Goal: Task Accomplishment & Management: Use online tool/utility

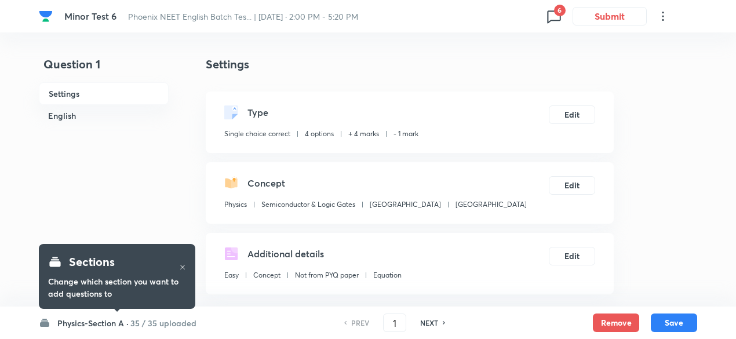
checkbox input "true"
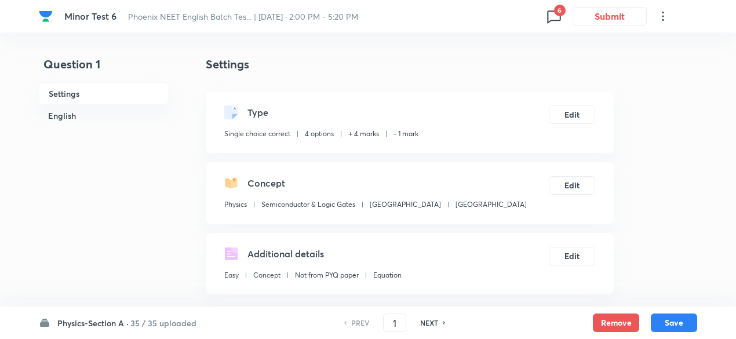
click at [551, 16] on icon at bounding box center [554, 16] width 19 height 19
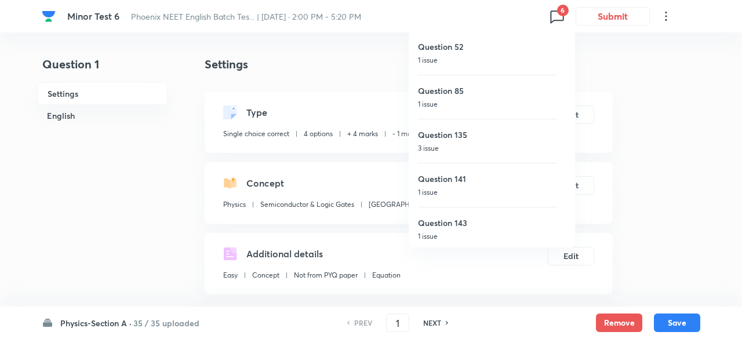
click at [314, 87] on div at bounding box center [371, 169] width 742 height 339
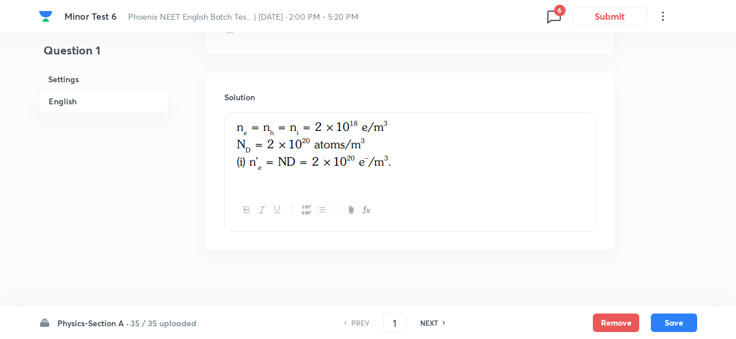
scroll to position [1240, 0]
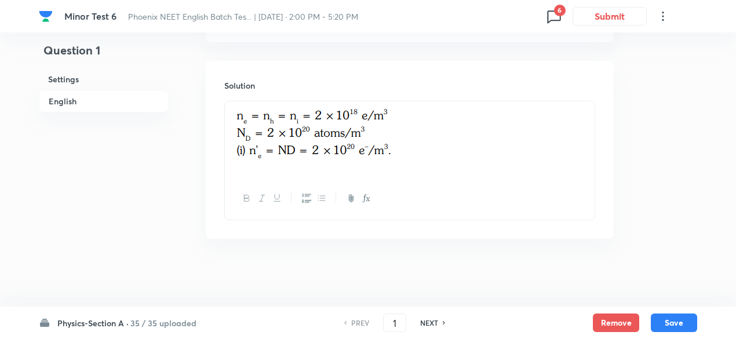
click at [434, 318] on h6 "NEXT" at bounding box center [429, 323] width 18 height 10
type input "2"
checkbox input "false"
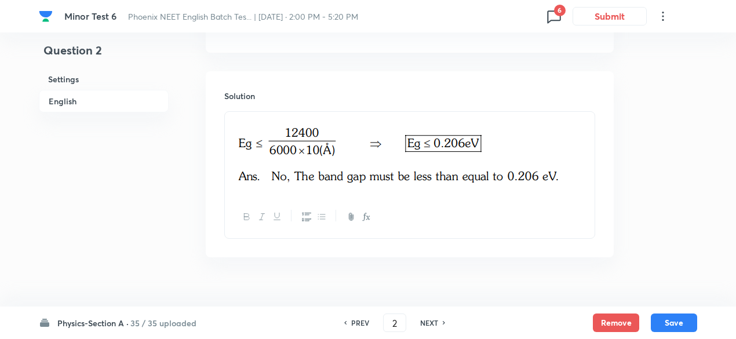
checkbox input "true"
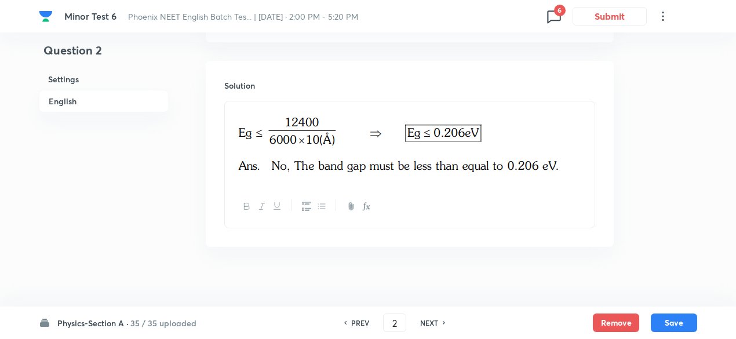
click at [434, 318] on h6 "NEXT" at bounding box center [429, 323] width 18 height 10
type input "3"
checkbox input "false"
checkbox input "true"
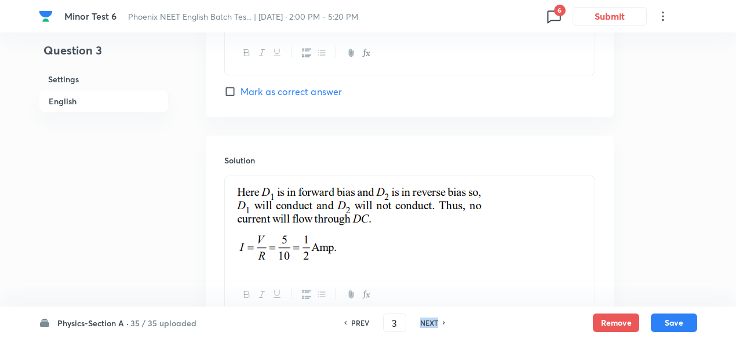
click at [434, 318] on h6 "NEXT" at bounding box center [429, 323] width 18 height 10
type input "4"
checkbox input "false"
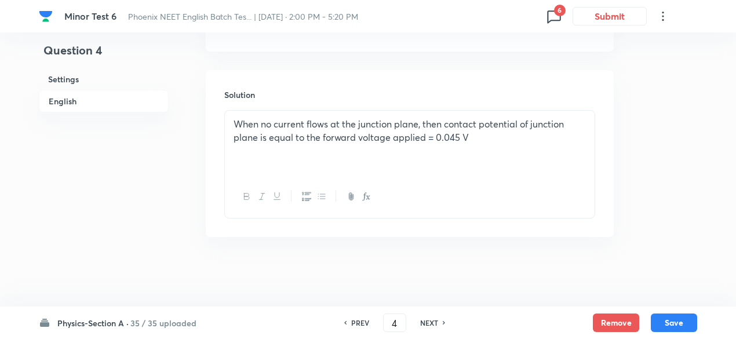
checkbox input "true"
click at [434, 318] on h6 "NEXT" at bounding box center [429, 323] width 18 height 10
type input "5"
checkbox input "false"
checkbox input "true"
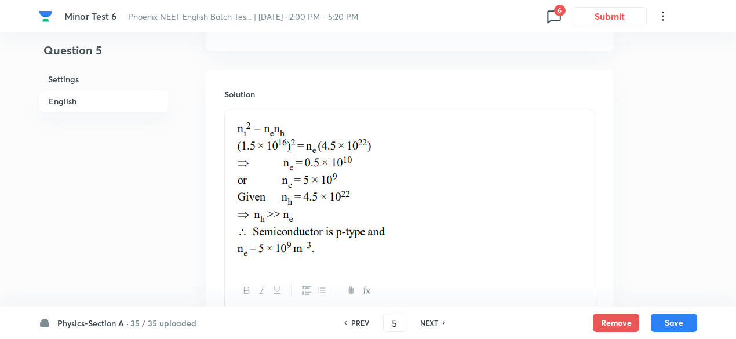
click at [434, 318] on h6 "NEXT" at bounding box center [429, 323] width 18 height 10
type input "6"
checkbox input "false"
checkbox input "true"
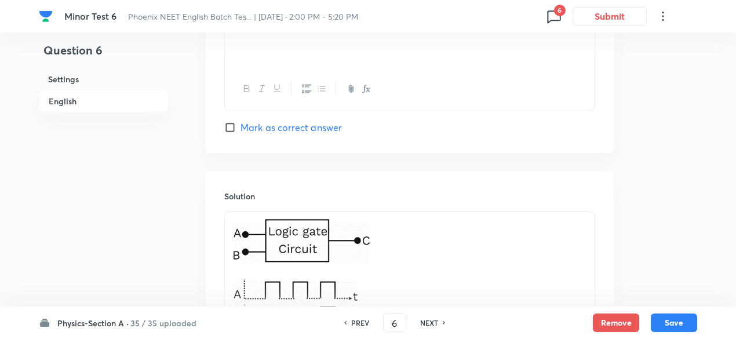
click at [434, 318] on h6 "NEXT" at bounding box center [429, 323] width 18 height 10
type input "7"
checkbox input "false"
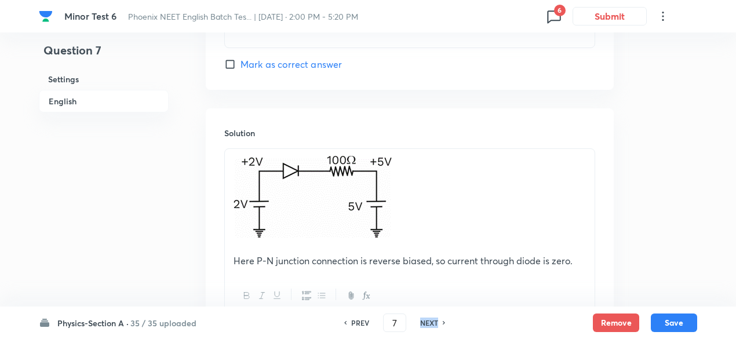
click at [434, 318] on h6 "NEXT" at bounding box center [429, 323] width 18 height 10
checkbox input "false"
type input "8"
checkbox input "true"
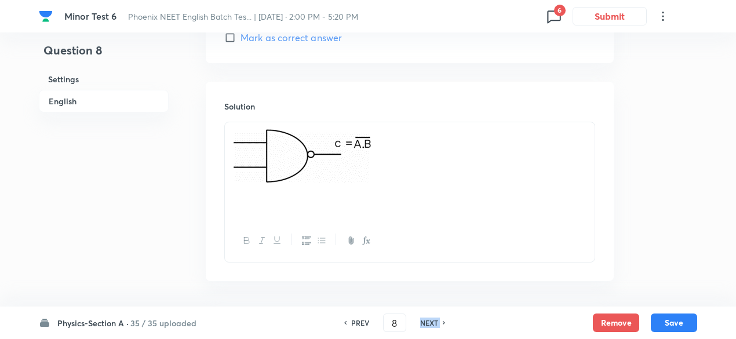
click at [434, 318] on h6 "NEXT" at bounding box center [429, 323] width 18 height 10
type input "9"
checkbox input "false"
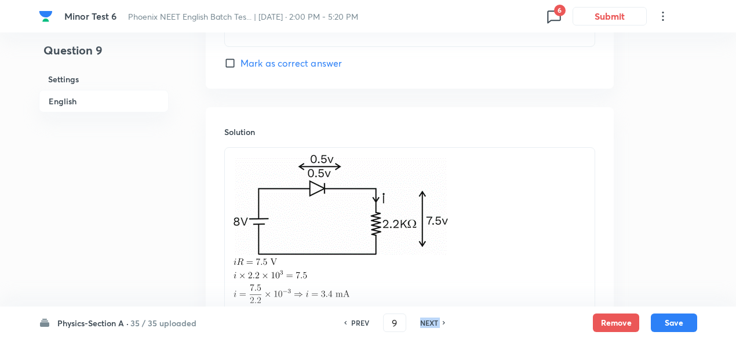
click at [434, 318] on h6 "NEXT" at bounding box center [429, 323] width 18 height 10
checkbox input "false"
type input "10"
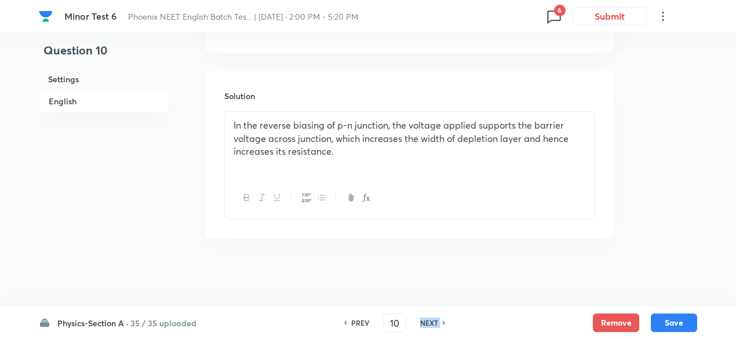
click at [434, 318] on h6 "NEXT" at bounding box center [429, 323] width 18 height 10
checkbox input "false"
type input "11"
checkbox input "true"
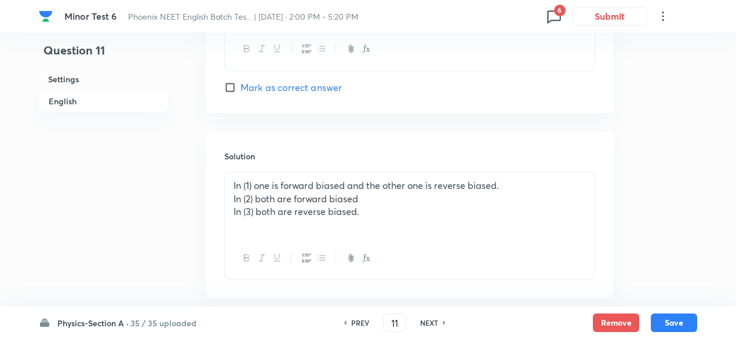
click at [434, 318] on h6 "NEXT" at bounding box center [429, 323] width 18 height 10
type input "12"
checkbox input "false"
checkbox input "true"
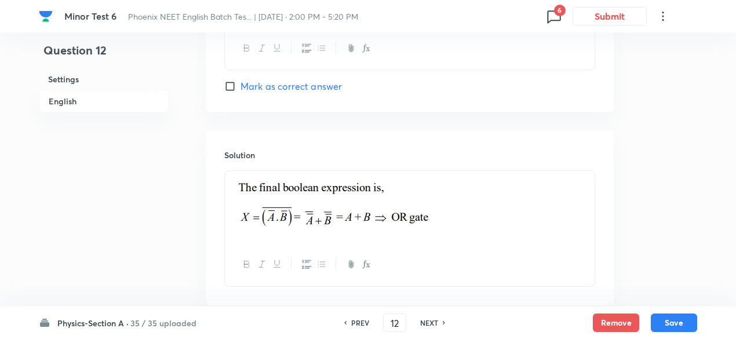
click at [434, 318] on h6 "NEXT" at bounding box center [429, 323] width 18 height 10
type input "13"
checkbox input "false"
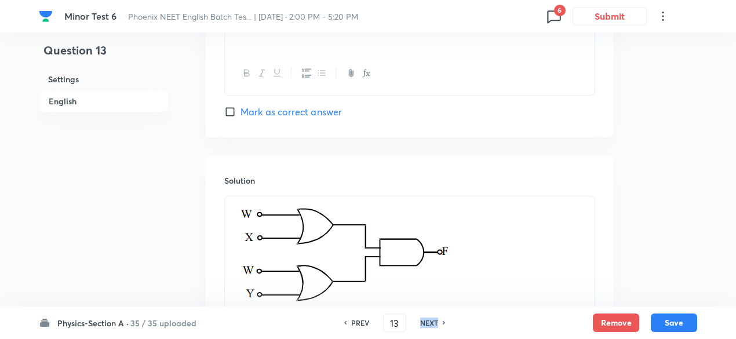
click at [434, 318] on h6 "NEXT" at bounding box center [429, 323] width 18 height 10
checkbox input "false"
type input "14"
checkbox input "true"
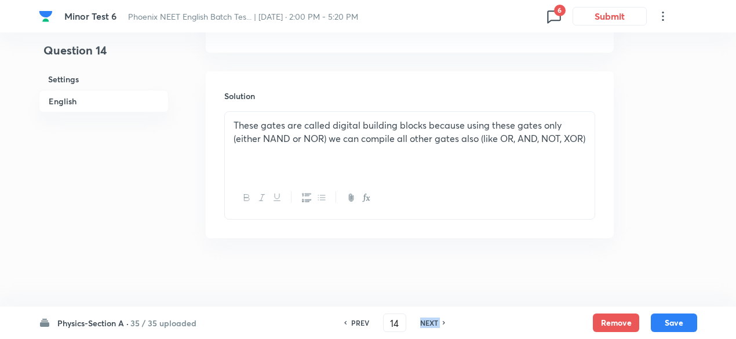
click at [434, 318] on h6 "NEXT" at bounding box center [429, 323] width 18 height 10
type input "15"
checkbox input "true"
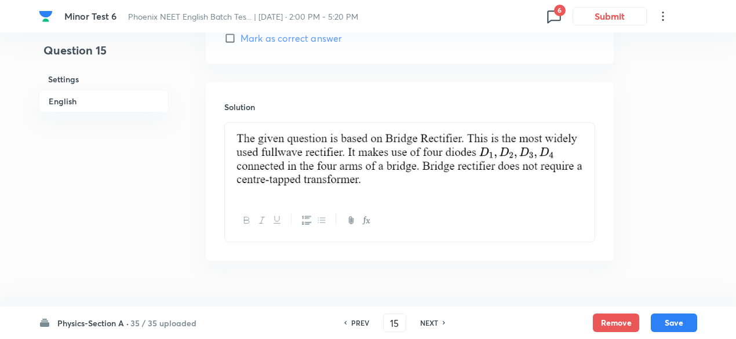
click at [434, 318] on h6 "NEXT" at bounding box center [429, 323] width 18 height 10
type input "16"
checkbox input "false"
checkbox input "true"
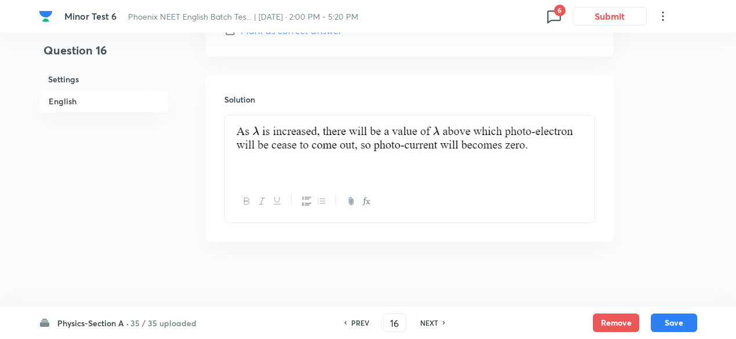
click at [434, 318] on h6 "NEXT" at bounding box center [429, 323] width 18 height 10
type input "17"
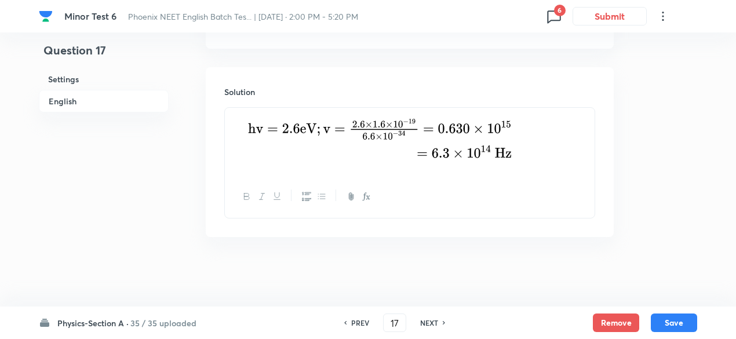
scroll to position [1232, 0]
click at [434, 318] on h6 "NEXT" at bounding box center [429, 323] width 18 height 10
checkbox input "false"
type input "18"
checkbox input "true"
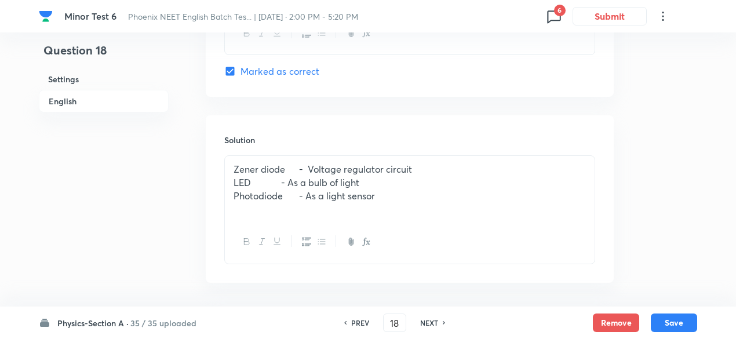
scroll to position [1240, 0]
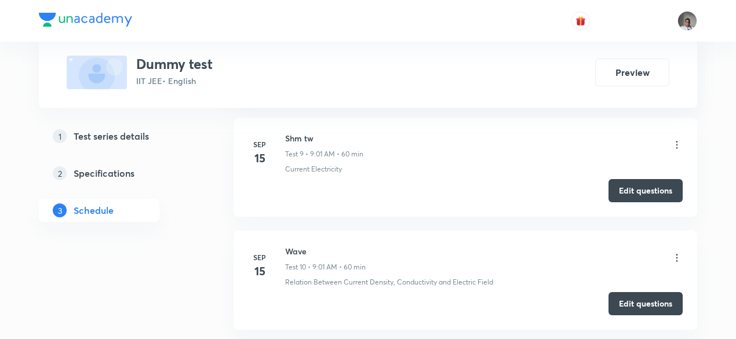
scroll to position [1555, 0]
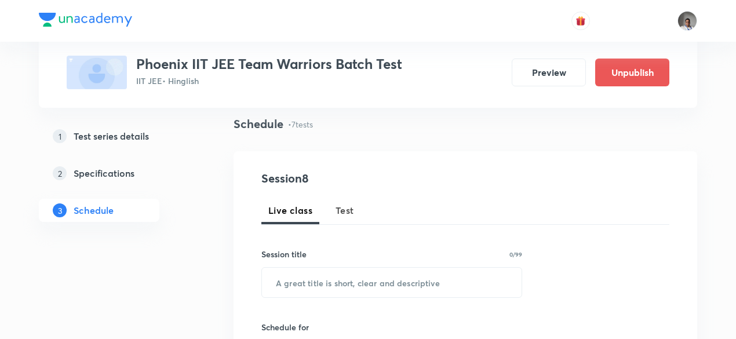
scroll to position [121, 0]
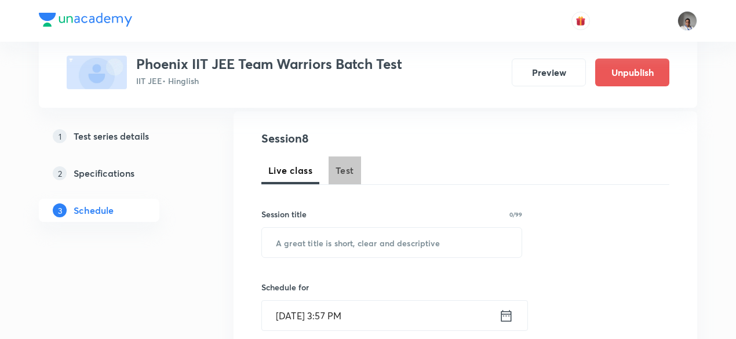
click at [348, 171] on span "Test" at bounding box center [345, 170] width 19 height 14
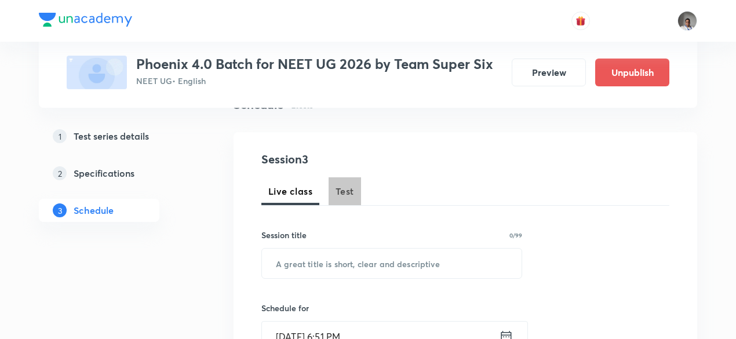
click at [337, 191] on span "Test" at bounding box center [345, 191] width 19 height 14
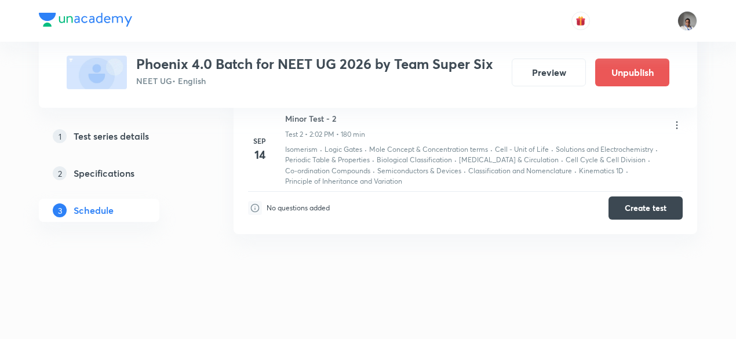
scroll to position [785, 0]
click at [439, 56] on h3 "Phoenix 4.0 Batch for NEET UG 2026 by Team Super Six" at bounding box center [314, 64] width 357 height 17
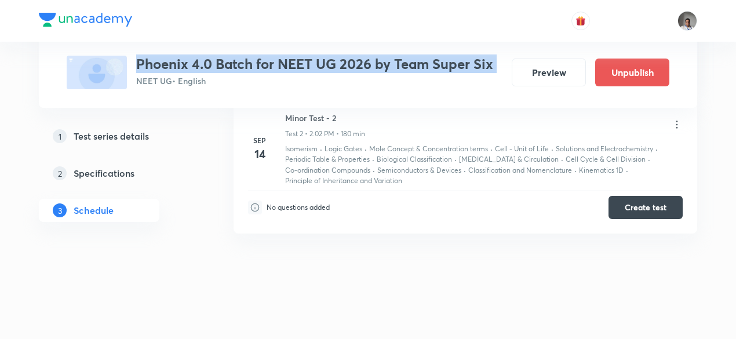
click at [439, 56] on h3 "Phoenix 4.0 Batch for NEET UG 2026 by Team Super Six" at bounding box center [314, 64] width 357 height 17
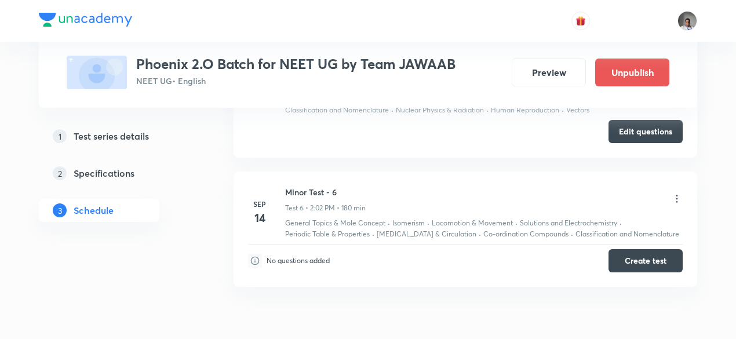
scroll to position [1280, 0]
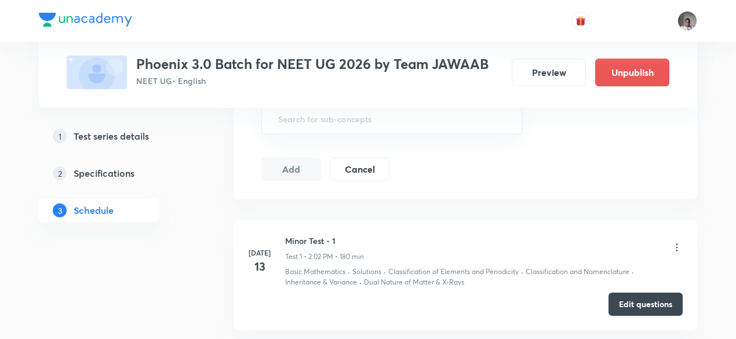
scroll to position [1022, 0]
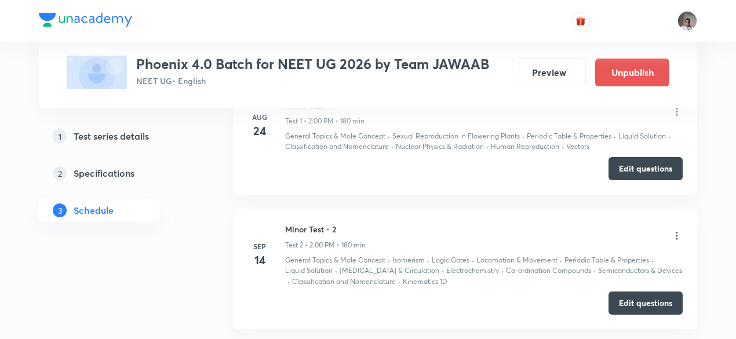
scroll to position [770, 0]
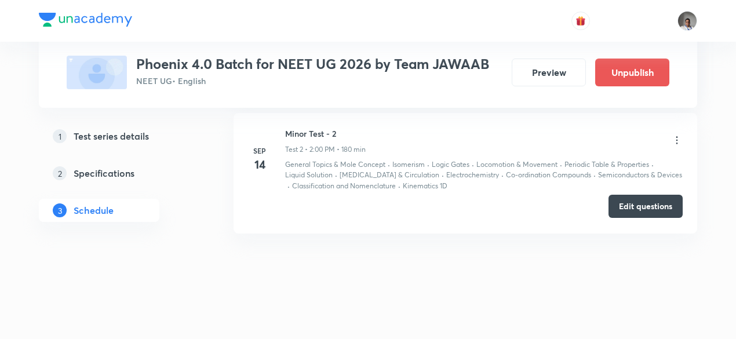
click at [634, 210] on button "Edit questions" at bounding box center [646, 206] width 74 height 23
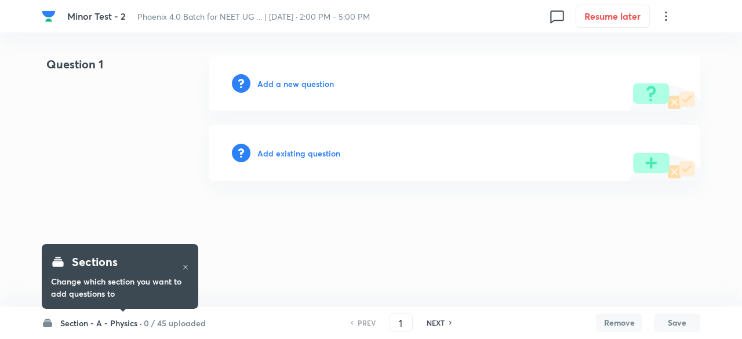
click at [184, 322] on h6 "0 / 45 uploaded" at bounding box center [175, 323] width 62 height 12
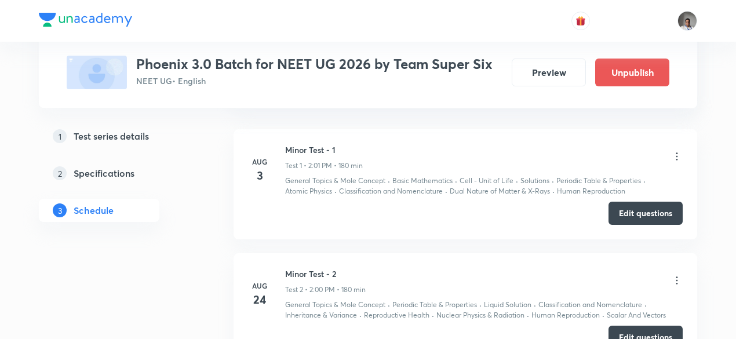
scroll to position [904, 0]
